Goal: Check status: Check status

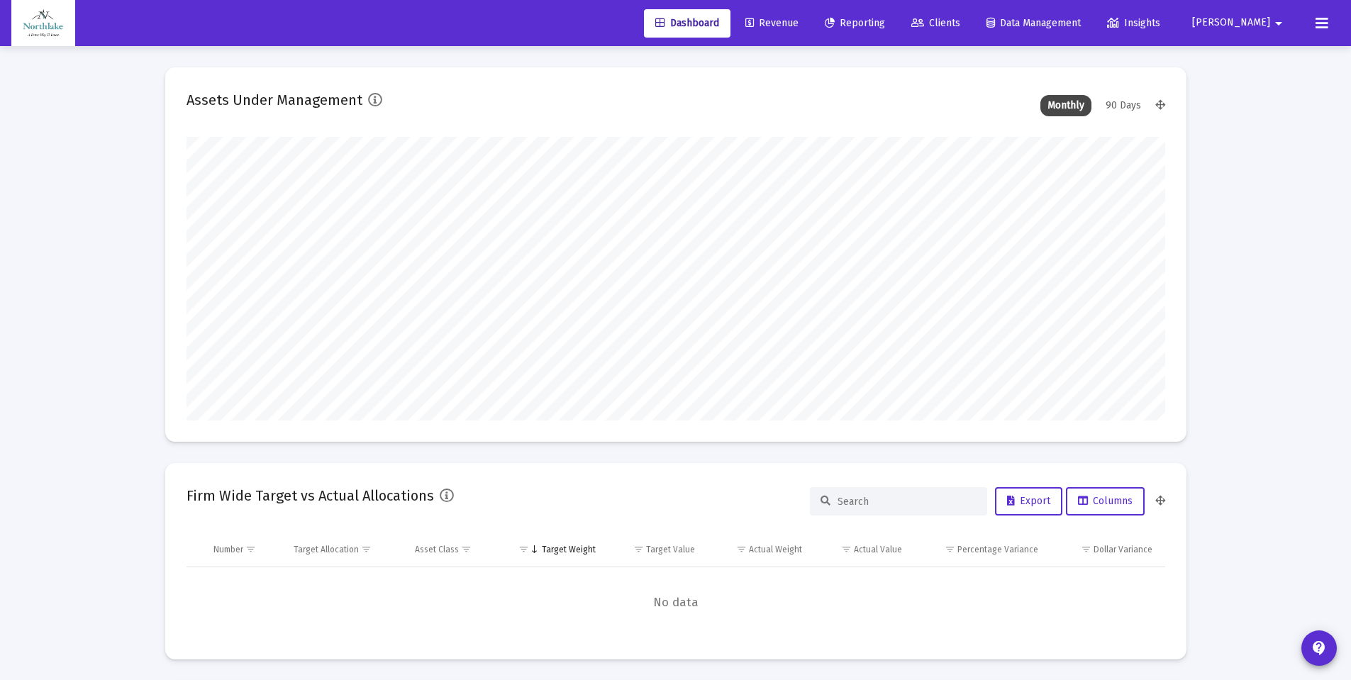
scroll to position [284, 527]
type input "[DATE]"
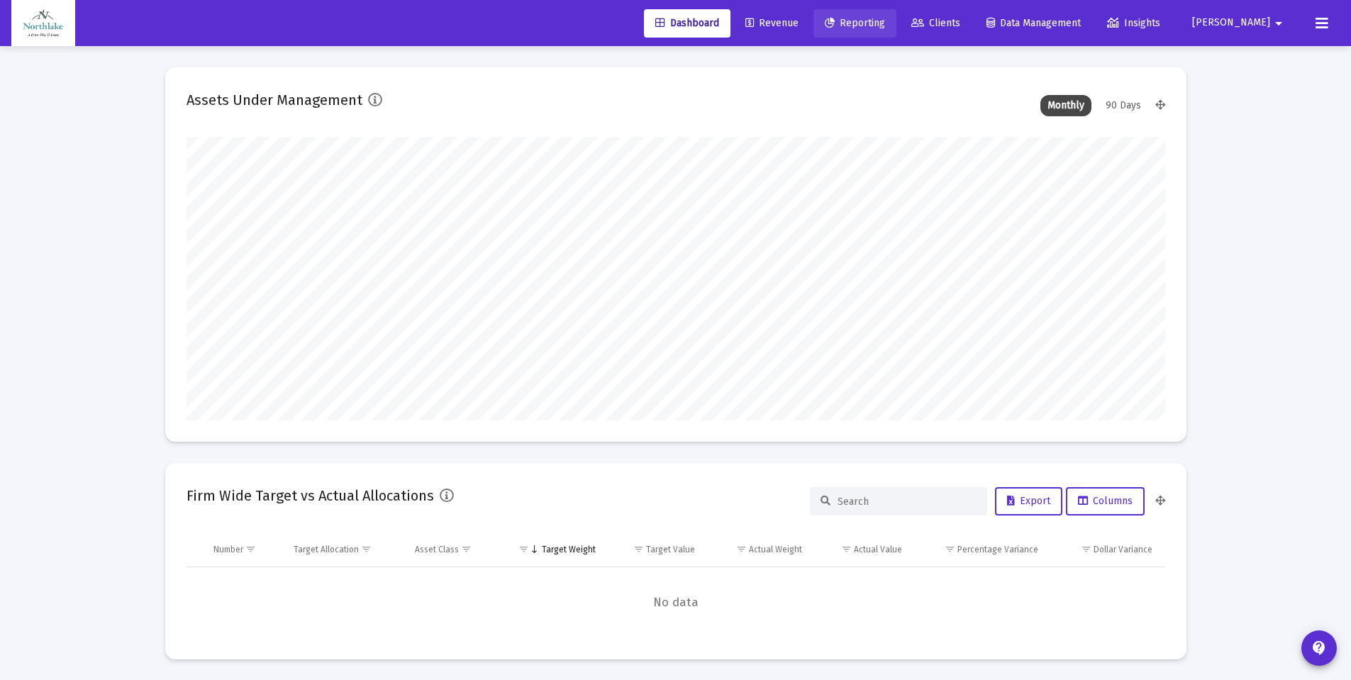
click at [885, 25] on span "Reporting" at bounding box center [855, 23] width 60 height 12
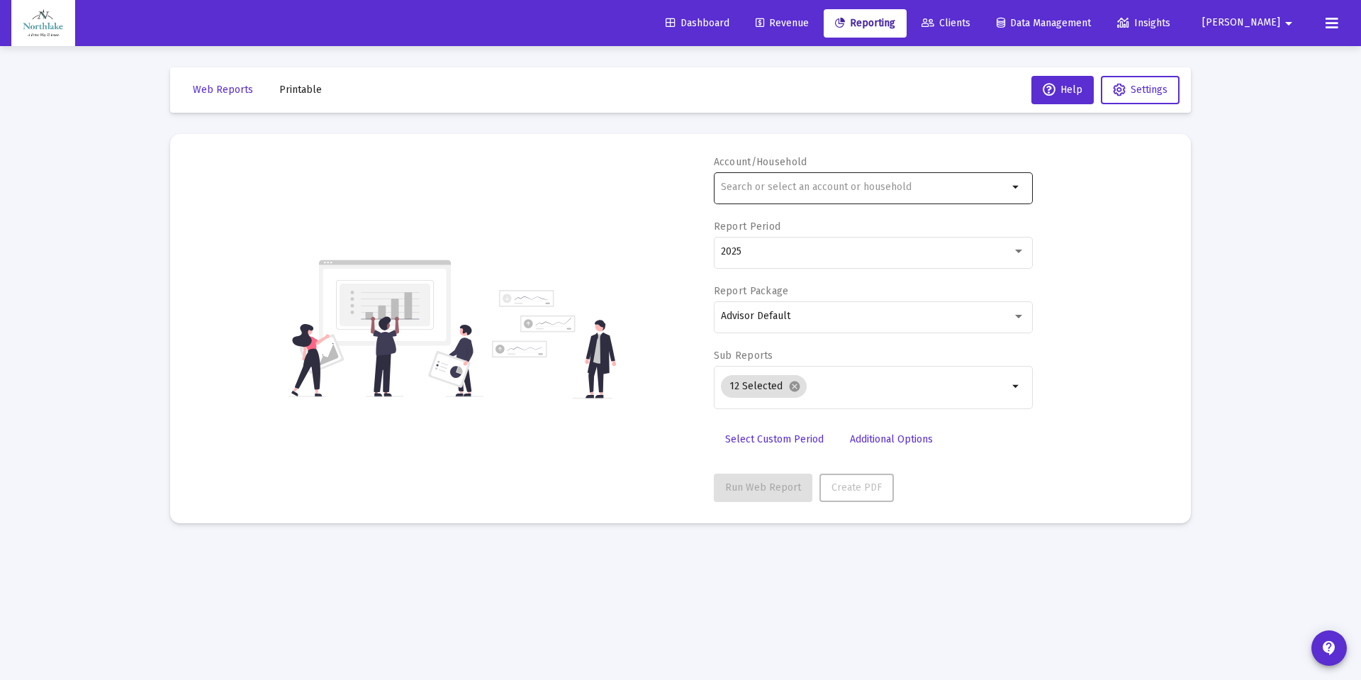
click at [762, 188] on input "text" at bounding box center [864, 186] width 287 height 11
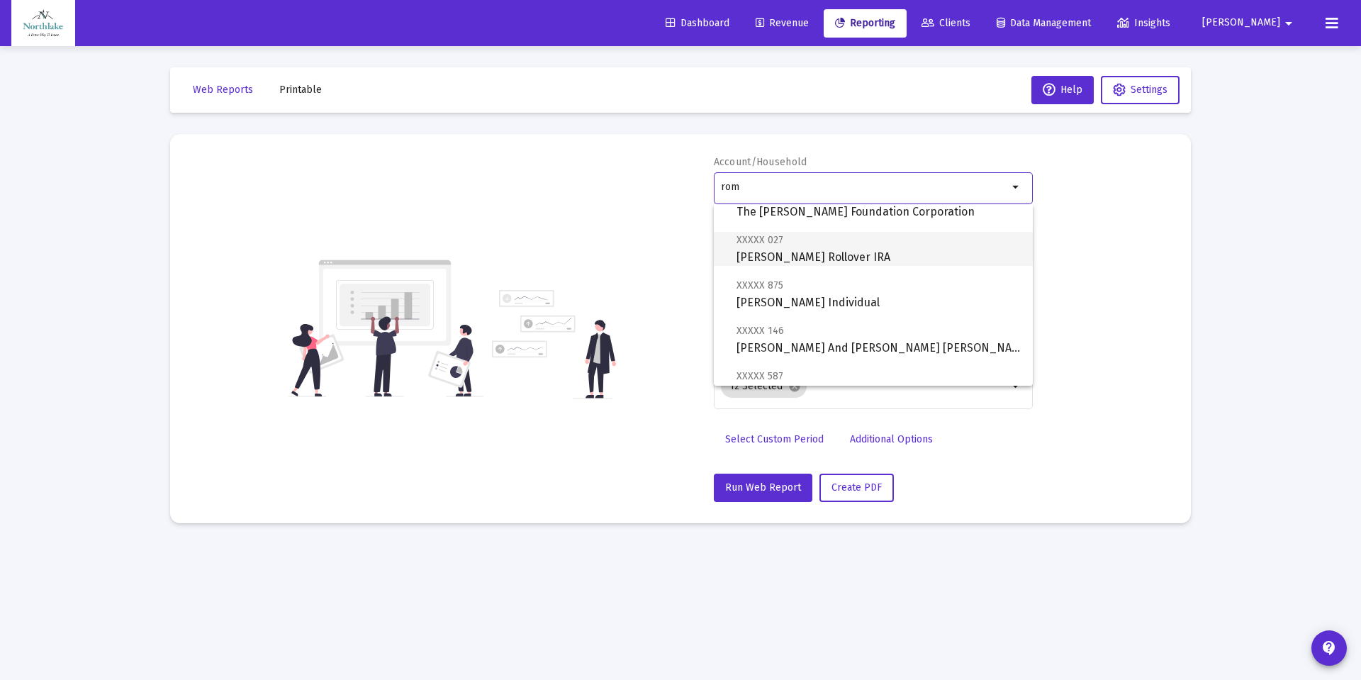
scroll to position [71, 0]
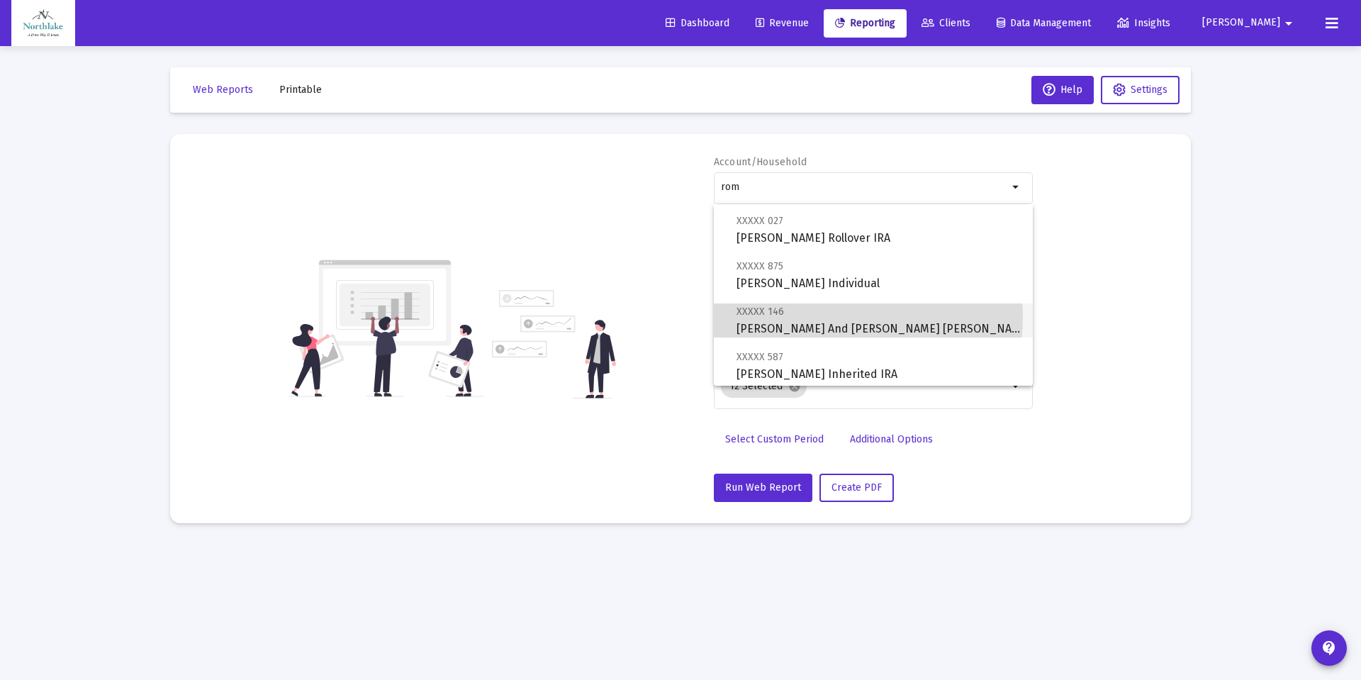
click at [839, 317] on span "XXXXX 146 [PERSON_NAME] And [PERSON_NAME] [PERSON_NAME] Corporation" at bounding box center [879, 320] width 285 height 35
type input "[PERSON_NAME] And [PERSON_NAME] [PERSON_NAME] Corporation"
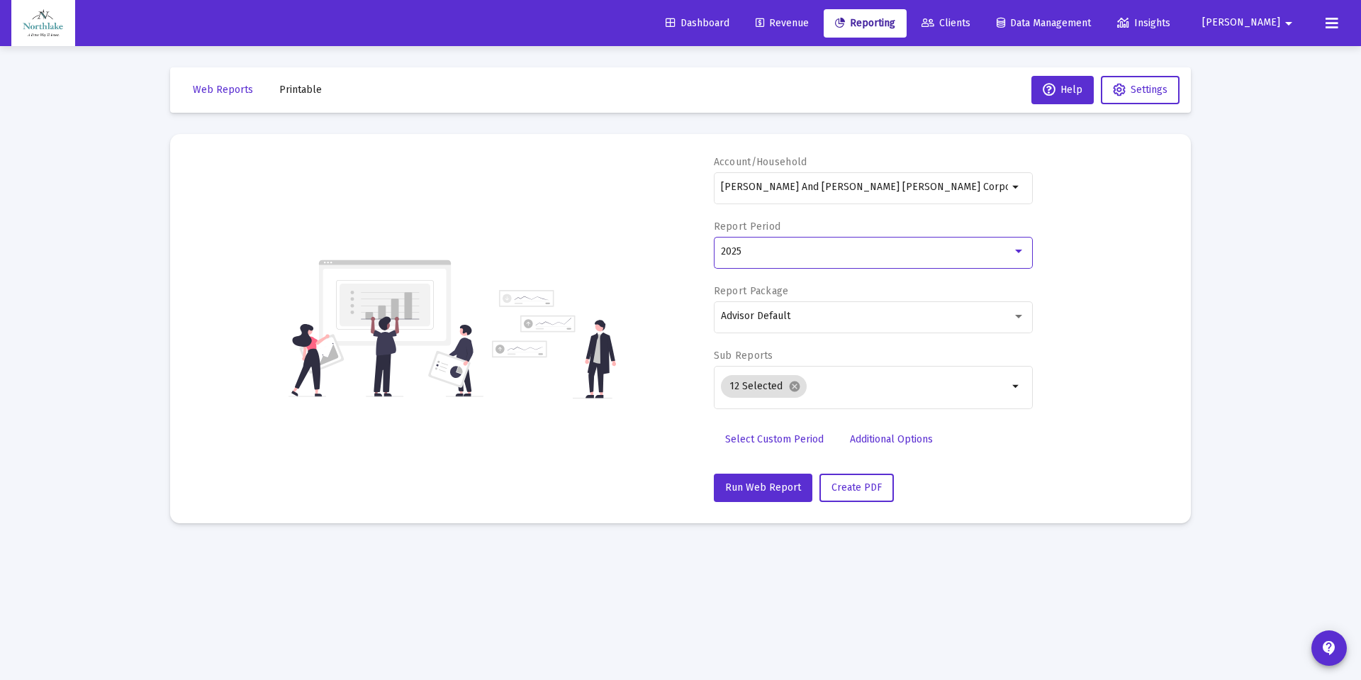
click at [791, 251] on div "2025" at bounding box center [866, 251] width 291 height 11
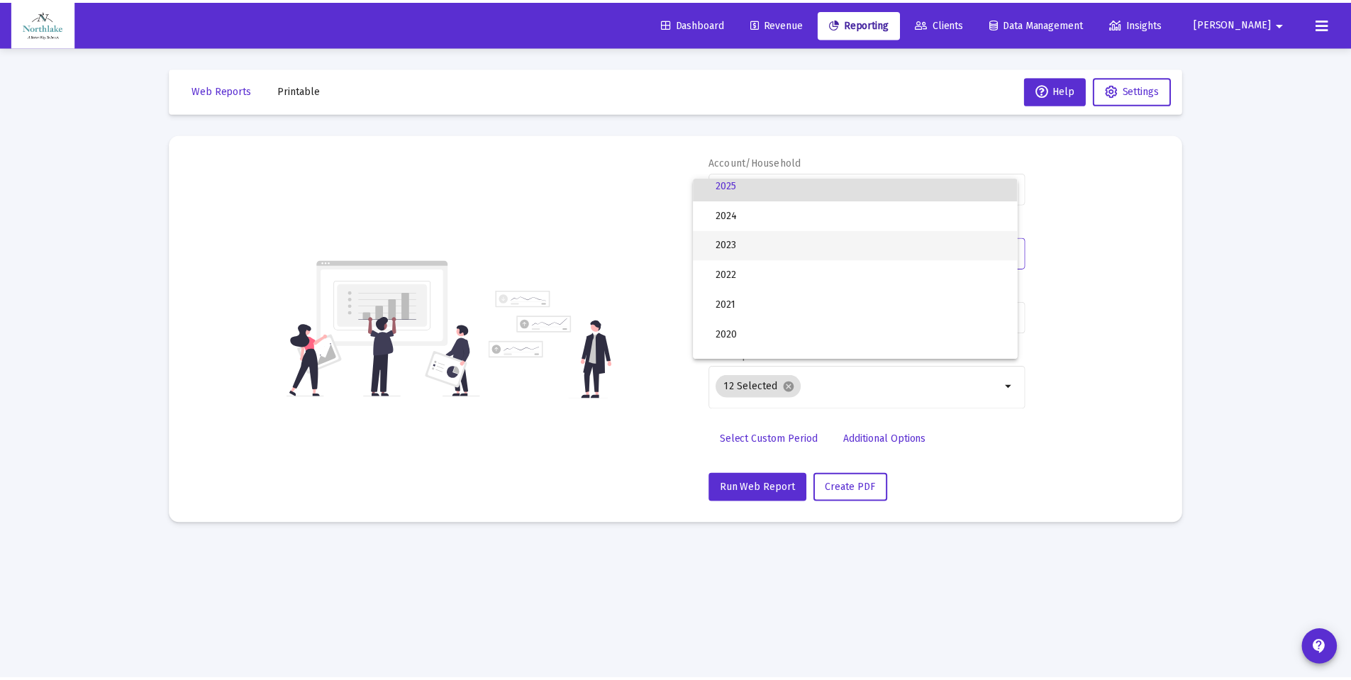
scroll to position [213, 0]
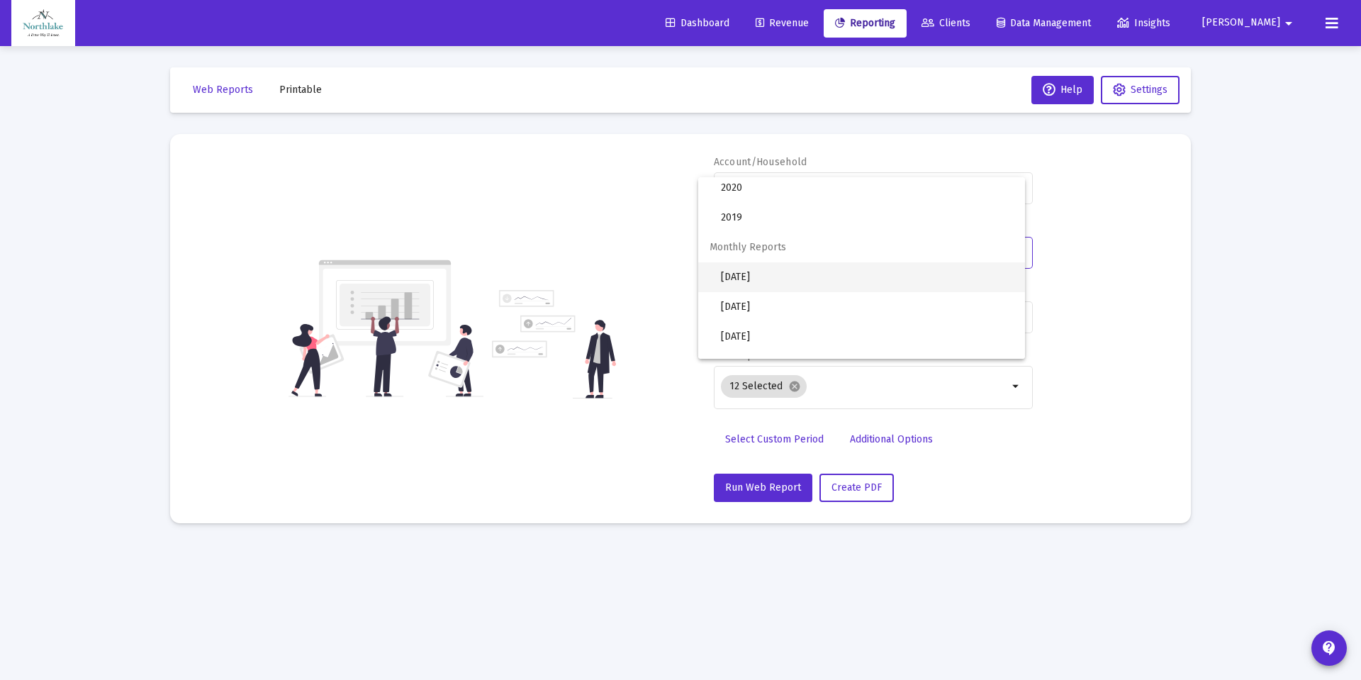
click at [810, 274] on span "[DATE]" at bounding box center [867, 277] width 293 height 30
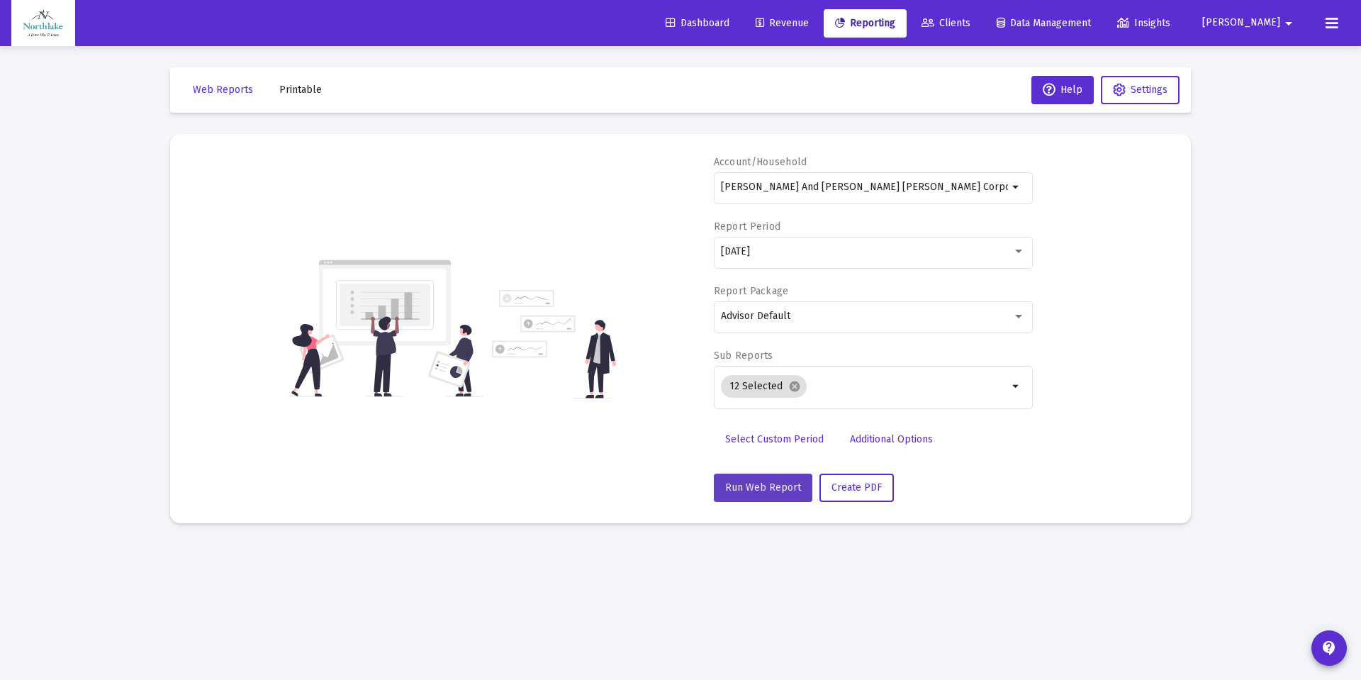
click at [777, 479] on button "Run Web Report" at bounding box center [763, 488] width 99 height 28
select select "View all"
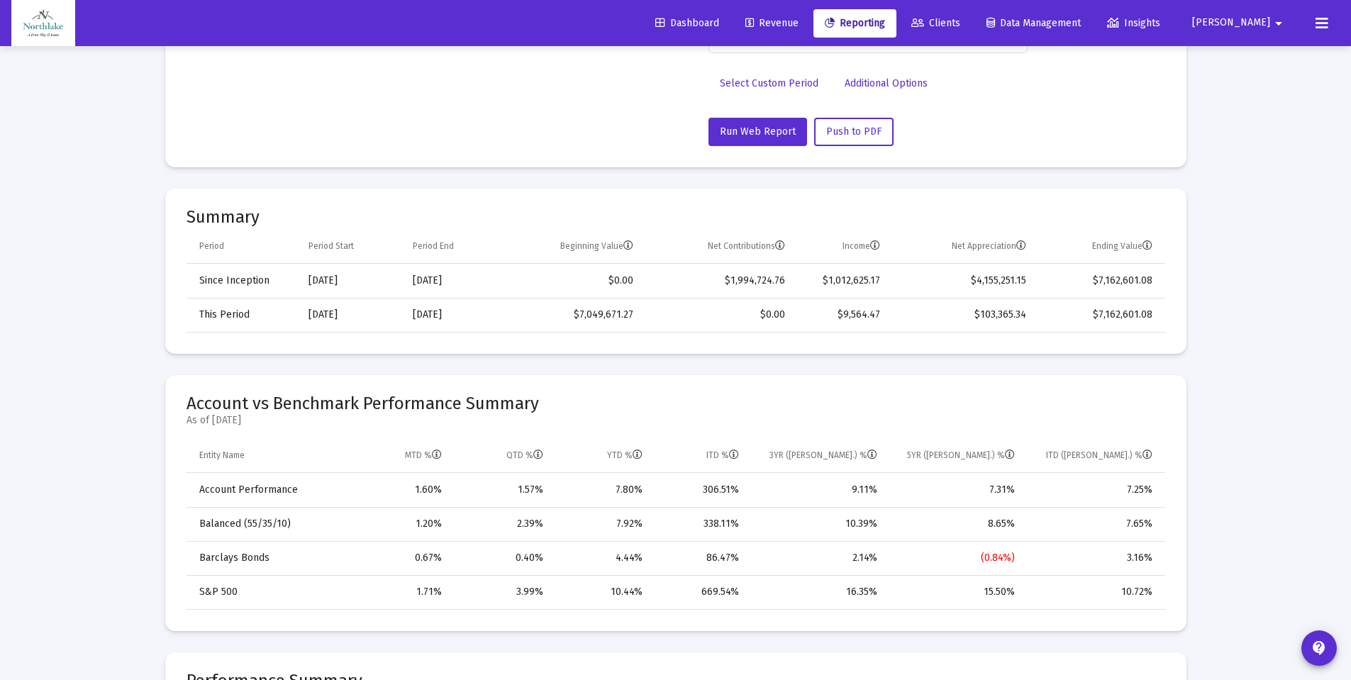
scroll to position [425, 0]
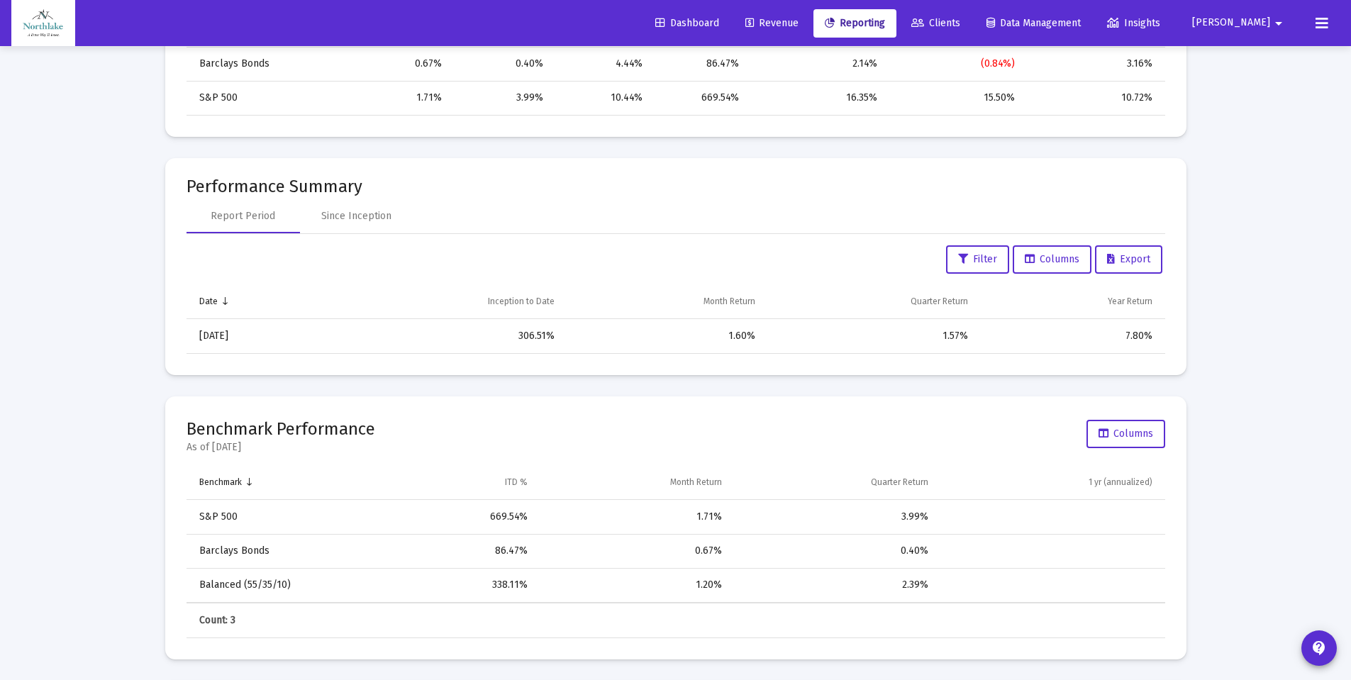
scroll to position [851, 0]
drag, startPoint x: 724, startPoint y: 334, endPoint x: 791, endPoint y: 338, distance: 67.5
click at [791, 338] on tr "[DATE] 306.51% 1.60% 1.57% 7.80%" at bounding box center [675, 335] width 978 height 34
